Goal: Navigation & Orientation: Go to known website

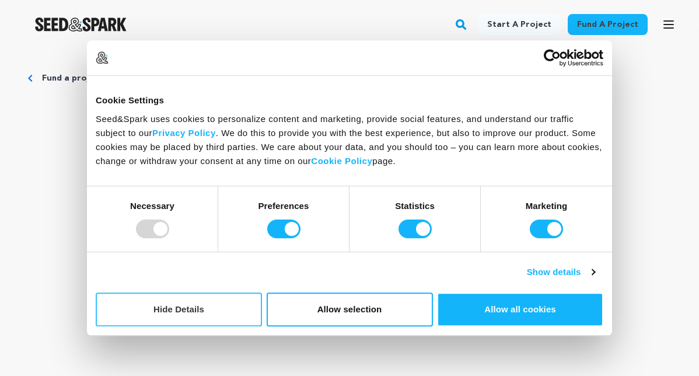
click at [227, 308] on button "Hide Details" at bounding box center [179, 309] width 166 height 34
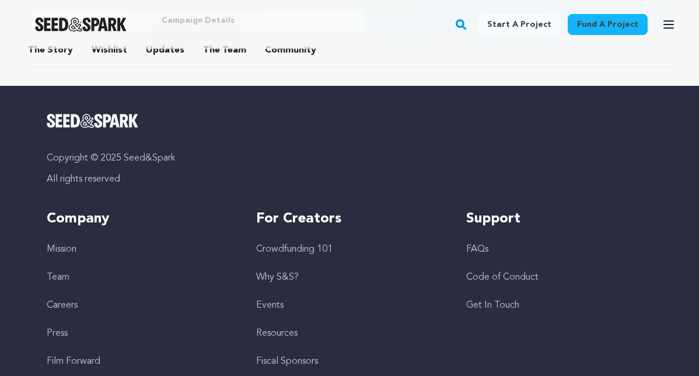
scroll to position [845, 0]
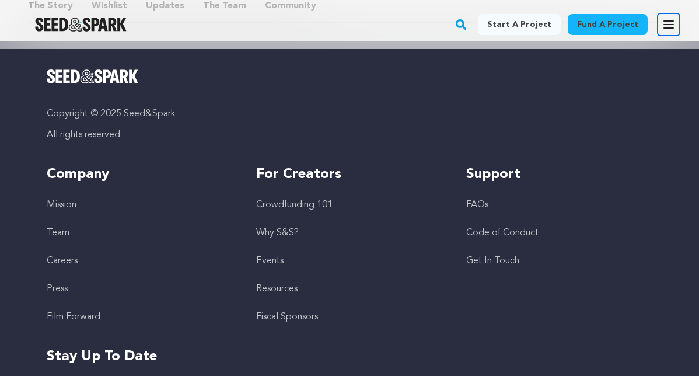
click at [664, 30] on icon "button" at bounding box center [668, 24] width 14 height 14
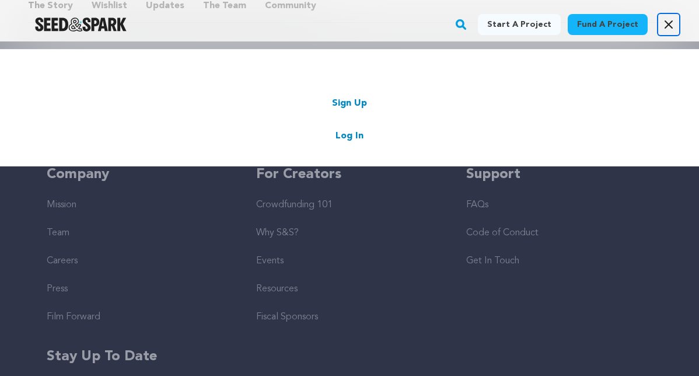
click at [669, 29] on icon "button" at bounding box center [668, 24] width 14 height 14
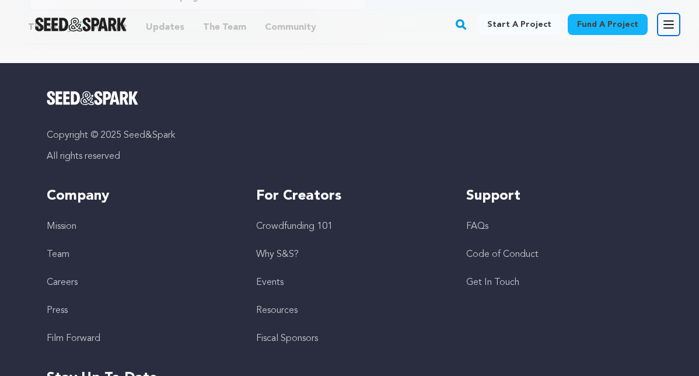
scroll to position [820, 0]
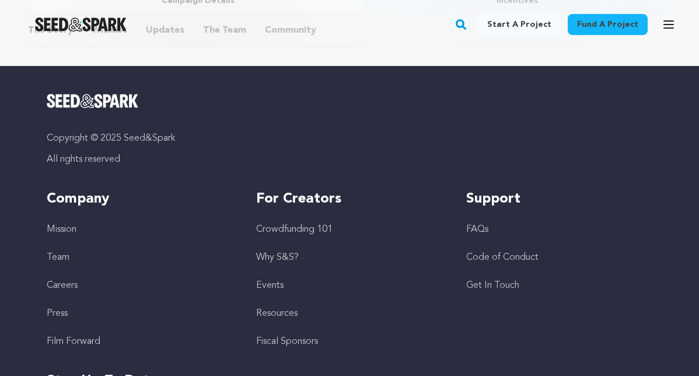
click at [275, 283] on link "Events" at bounding box center [269, 284] width 27 height 9
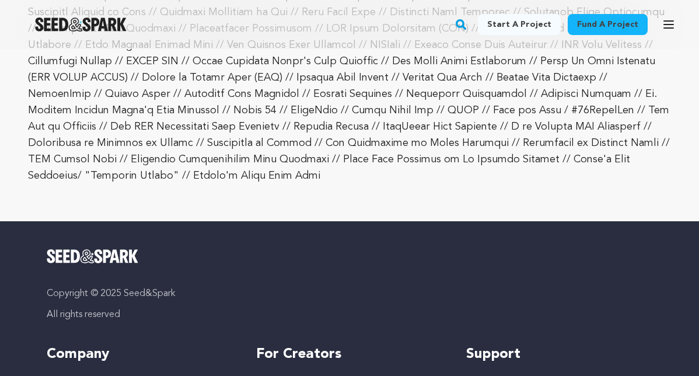
scroll to position [4354, 0]
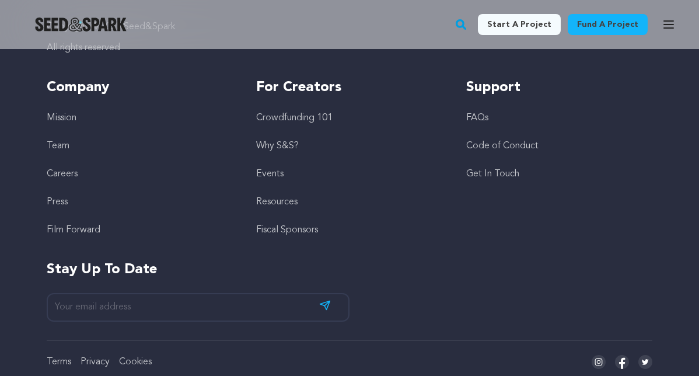
click at [601, 355] on icon at bounding box center [598, 362] width 14 height 14
